Goal: Information Seeking & Learning: Check status

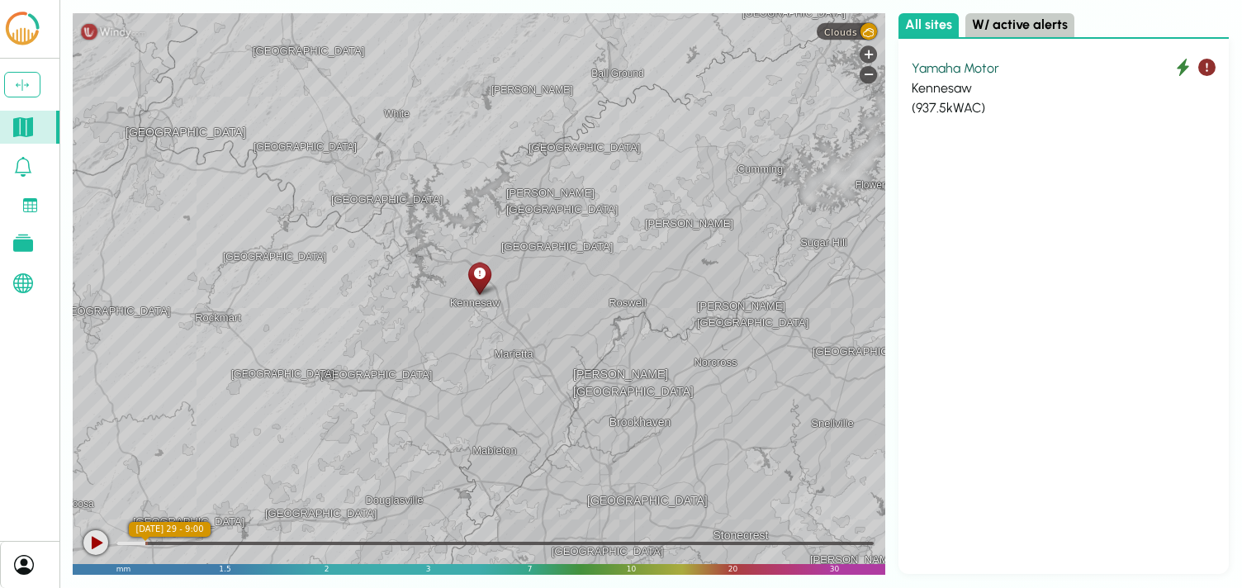
click at [1013, 23] on button "W/ active alerts" at bounding box center [1019, 25] width 109 height 24
click at [37, 287] on link at bounding box center [29, 283] width 59 height 33
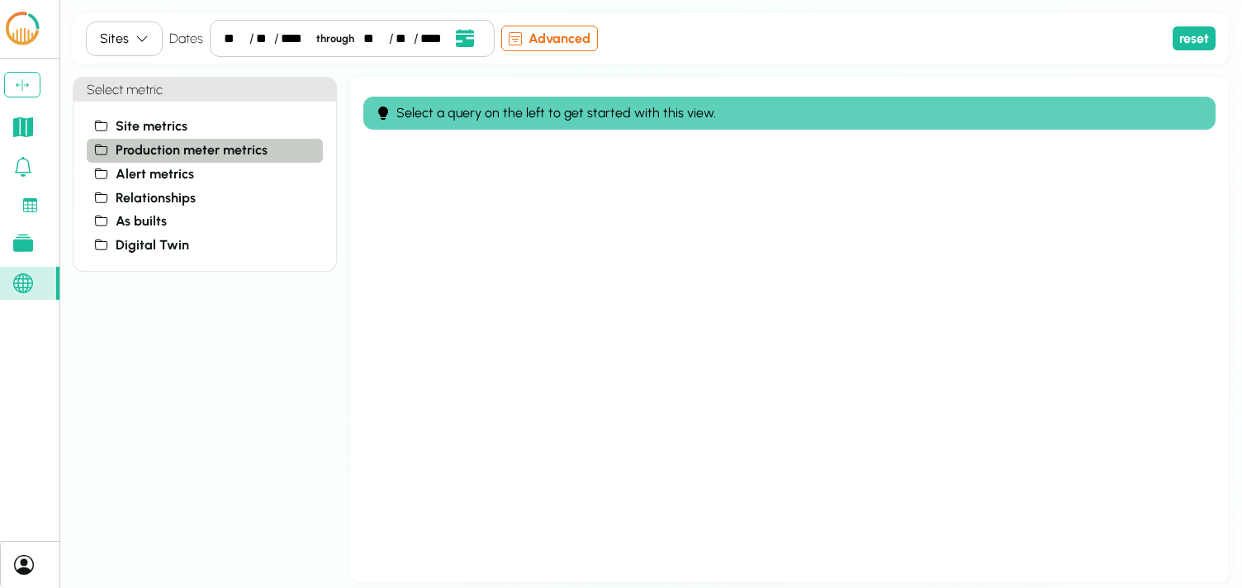
click at [157, 148] on span "Production meter metrics" at bounding box center [192, 150] width 152 height 20
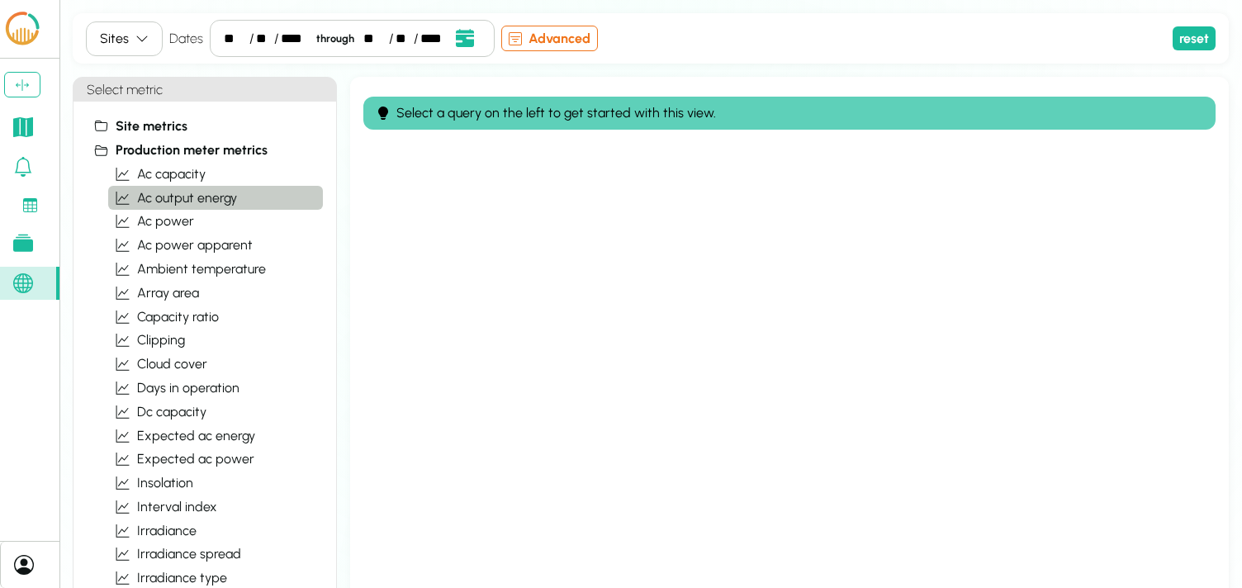
click at [164, 199] on span "ac output energy" at bounding box center [187, 198] width 100 height 20
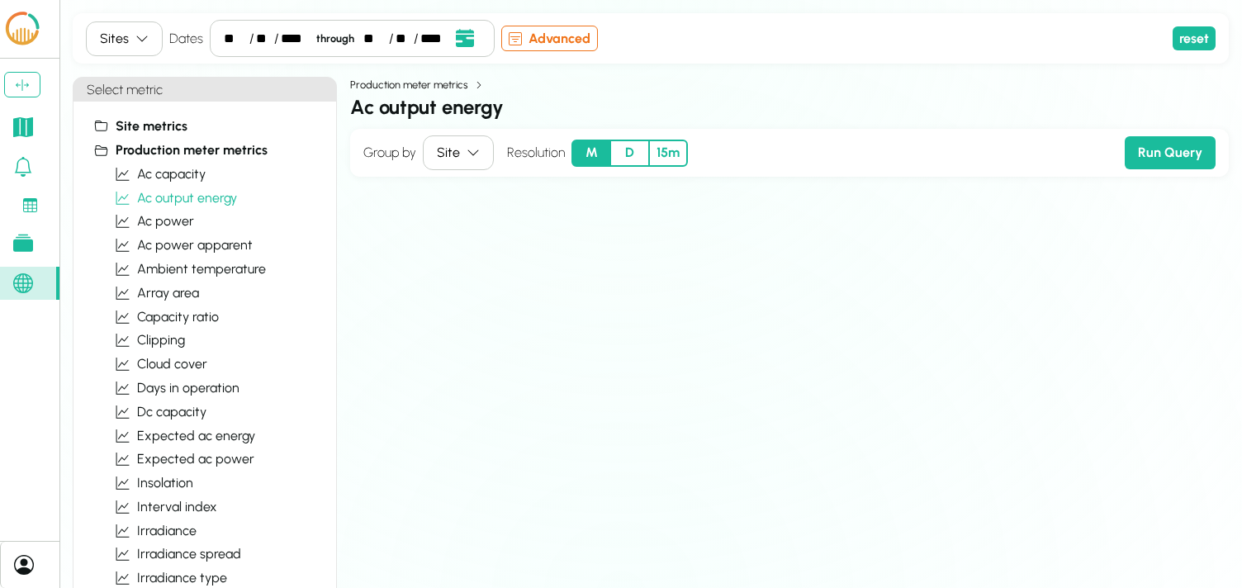
click at [588, 157] on button "M" at bounding box center [590, 153] width 39 height 27
click at [1173, 159] on button "Run Query" at bounding box center [1170, 152] width 91 height 33
click at [149, 41] on button "Sites" at bounding box center [124, 38] width 77 height 35
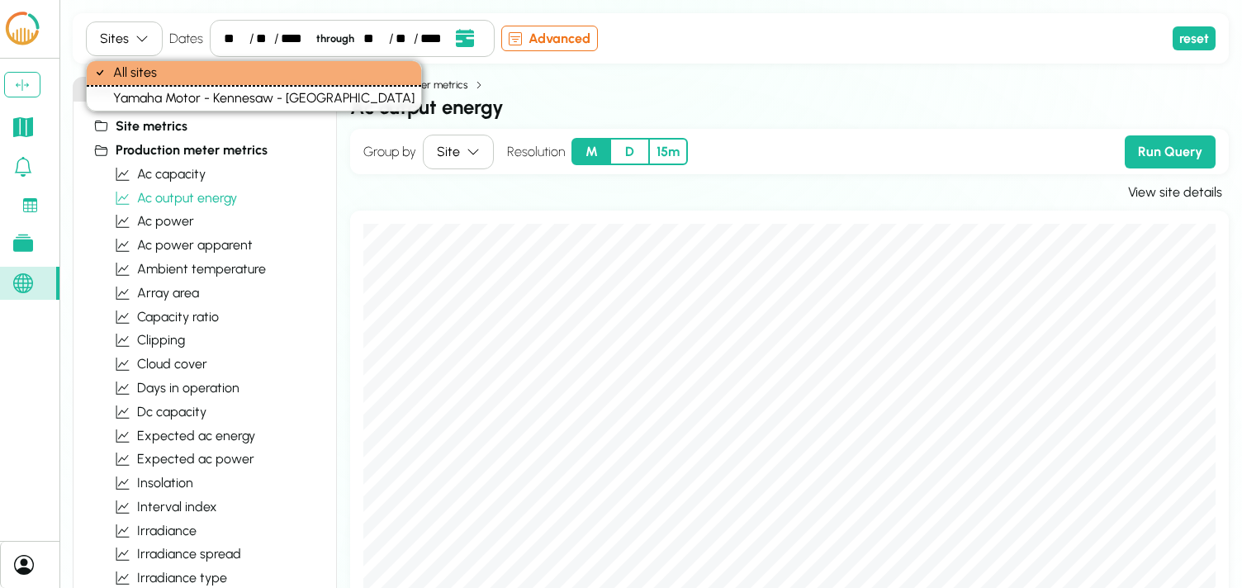
click at [977, 103] on h2 "ac output energy" at bounding box center [789, 107] width 879 height 30
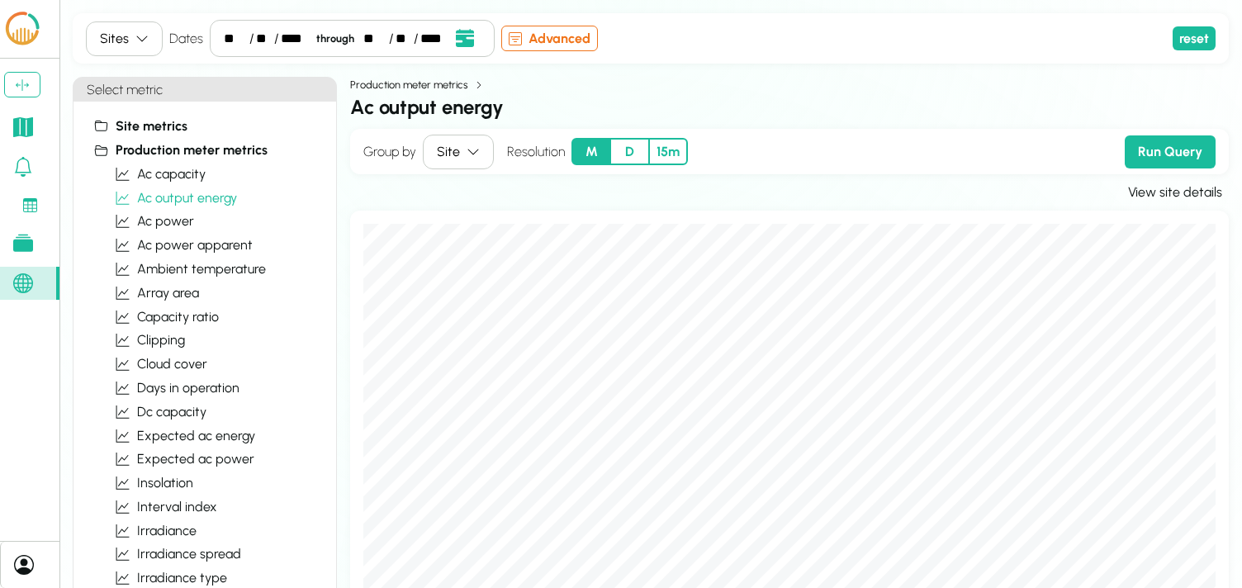
click at [26, 137] on link at bounding box center [29, 127] width 59 height 33
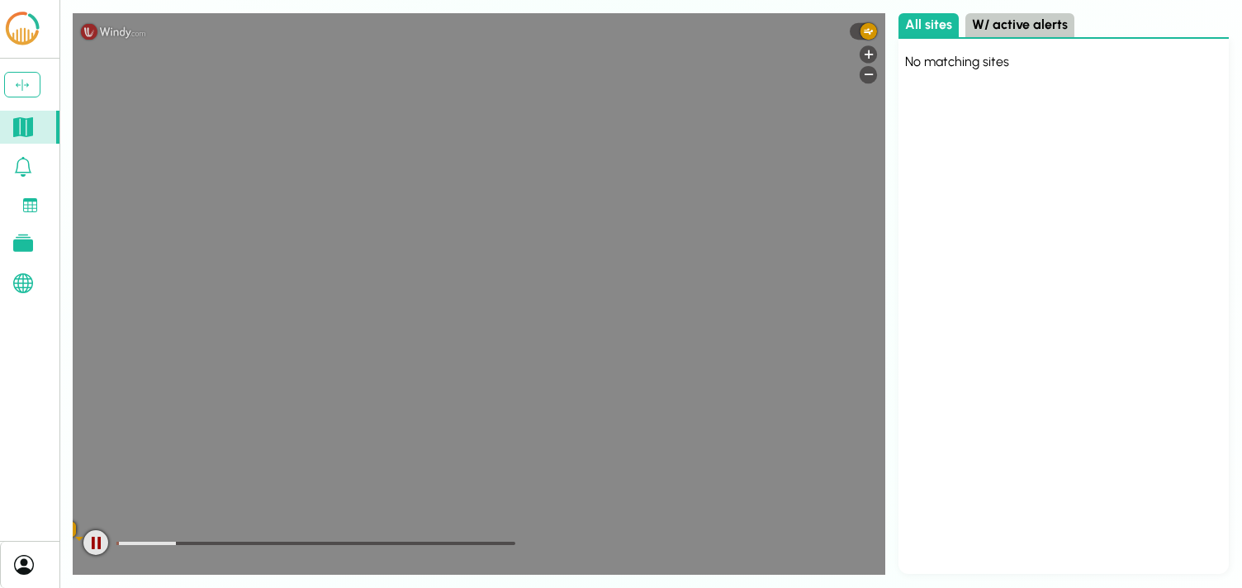
click at [23, 174] on icon at bounding box center [23, 167] width 20 height 20
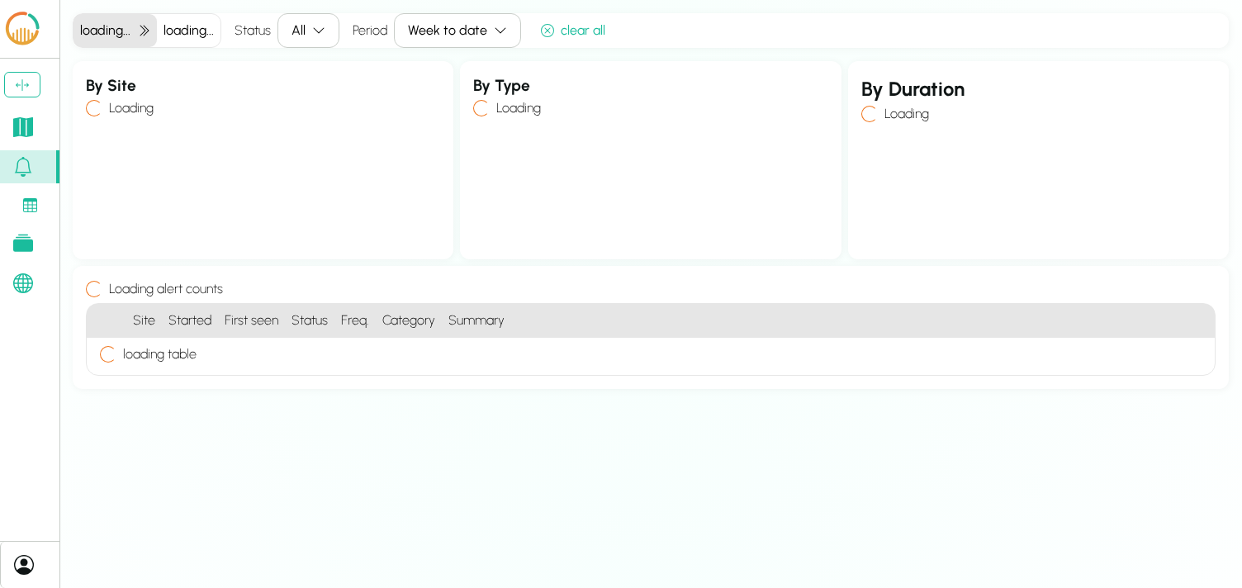
click at [23, 137] on link at bounding box center [29, 127] width 59 height 33
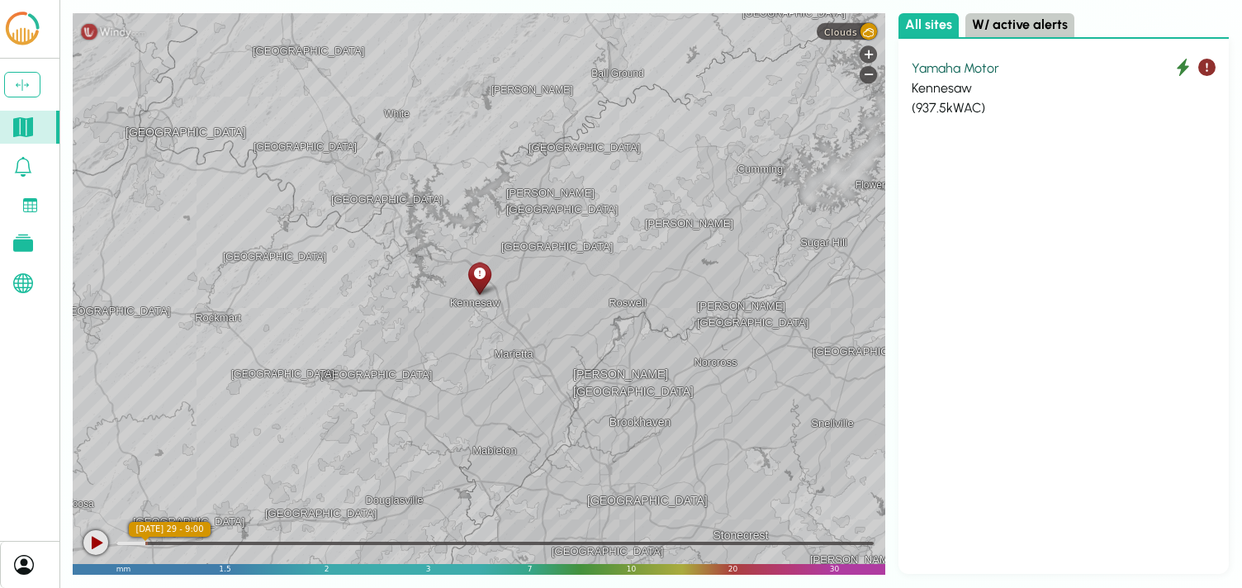
click at [1045, 27] on button "W/ active alerts" at bounding box center [1019, 25] width 109 height 24
click at [934, 94] on div "Kennesaw" at bounding box center [1064, 88] width 304 height 20
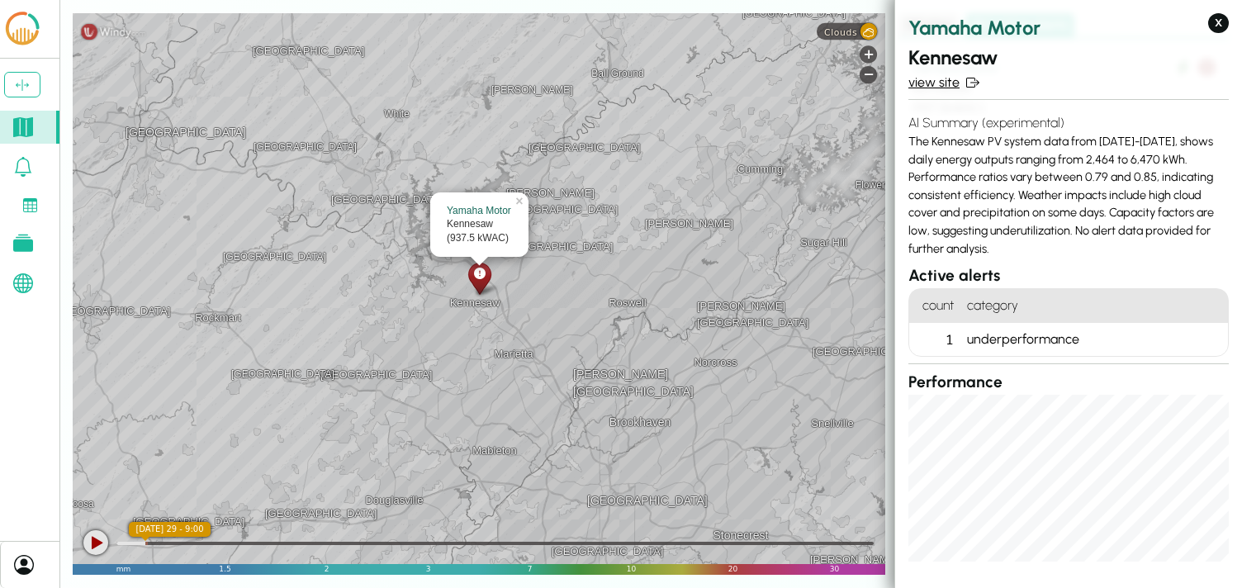
click at [923, 74] on link "view site" at bounding box center [1068, 83] width 320 height 20
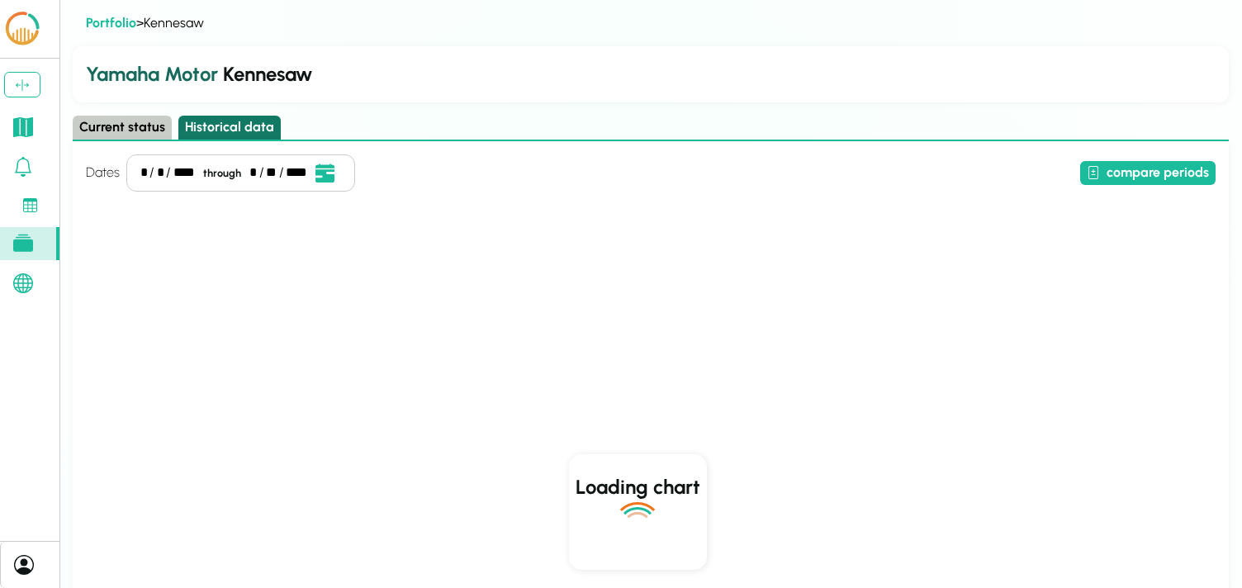
click at [240, 125] on button "Historical data" at bounding box center [229, 128] width 102 height 24
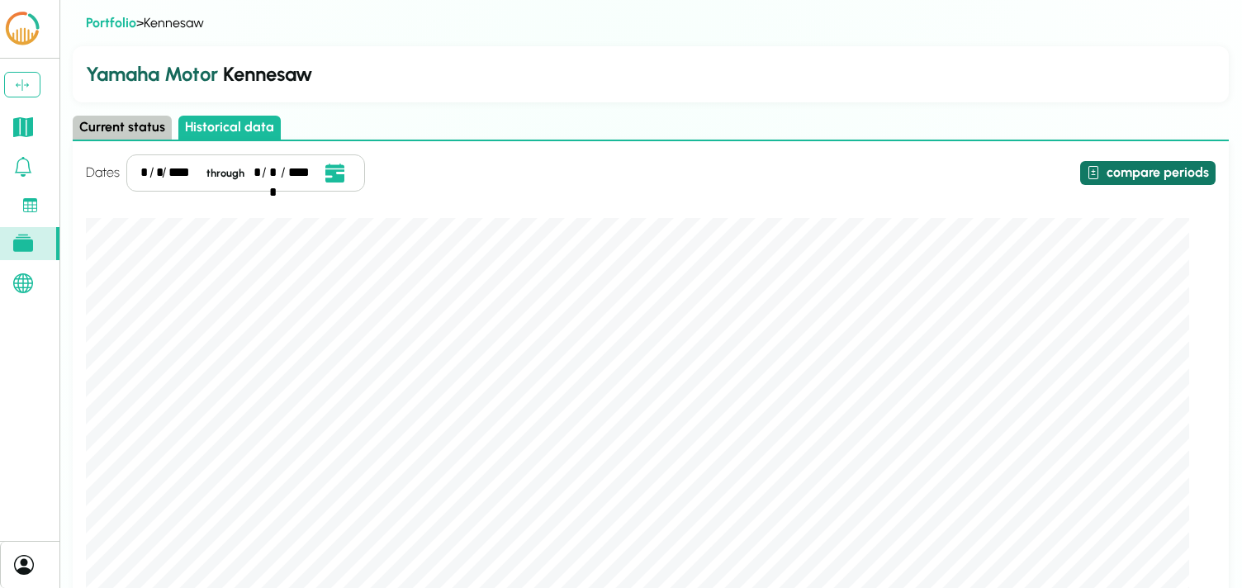
click at [1183, 177] on button "compare periods" at bounding box center [1147, 173] width 135 height 24
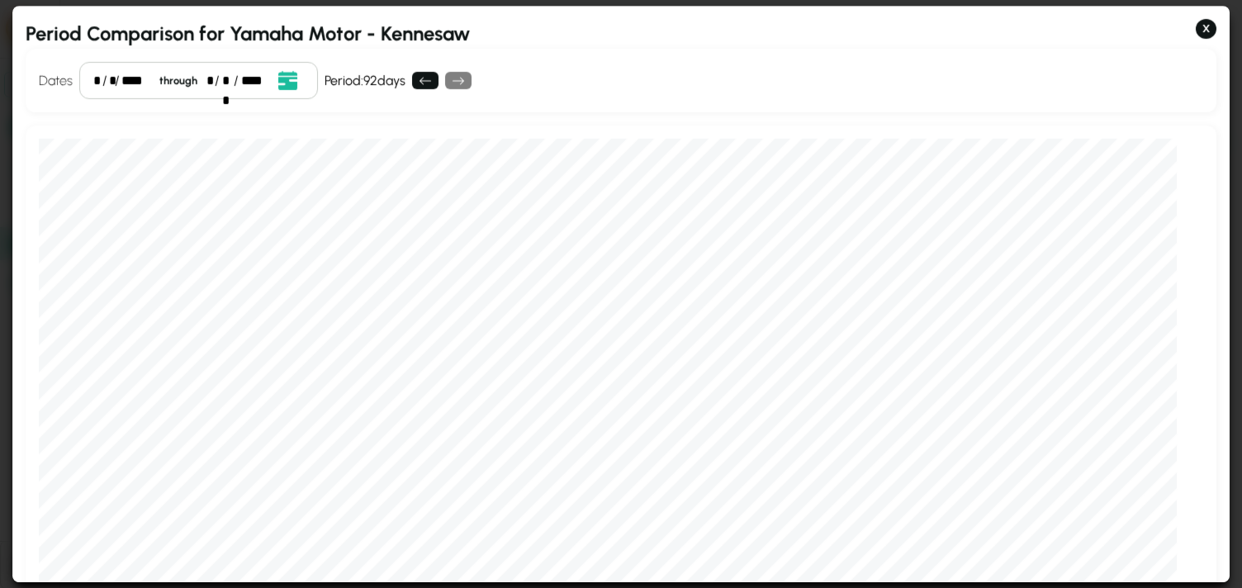
click at [102, 75] on div "/" at bounding box center [104, 81] width 5 height 20
click at [109, 83] on div "*" at bounding box center [110, 81] width 3 height 20
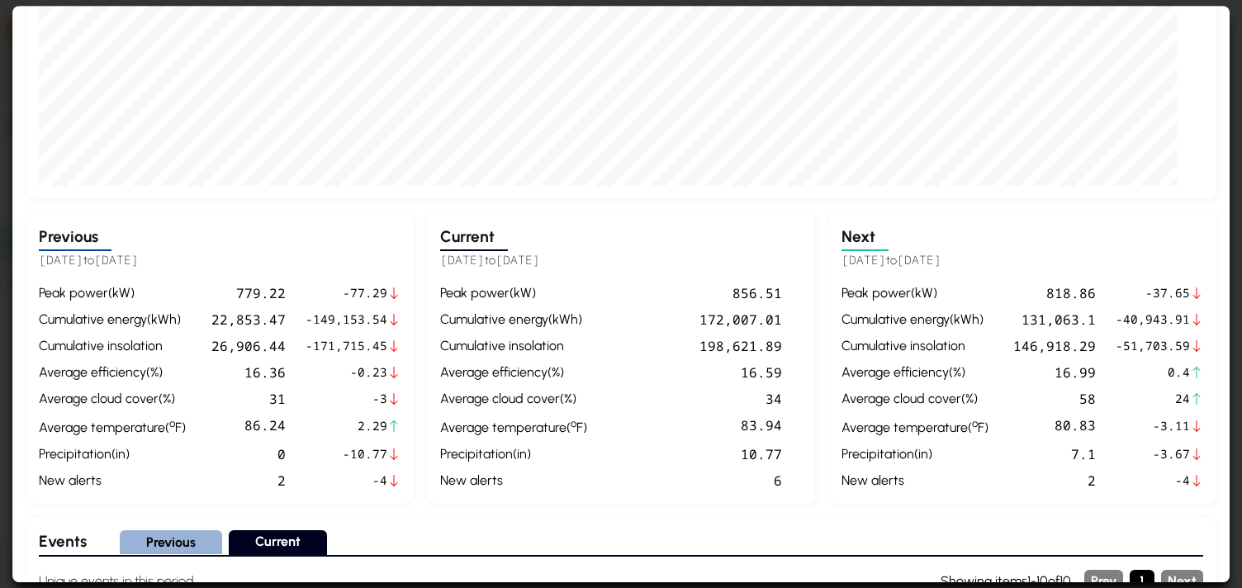
scroll to position [453, 0]
